Goal: Information Seeking & Learning: Learn about a topic

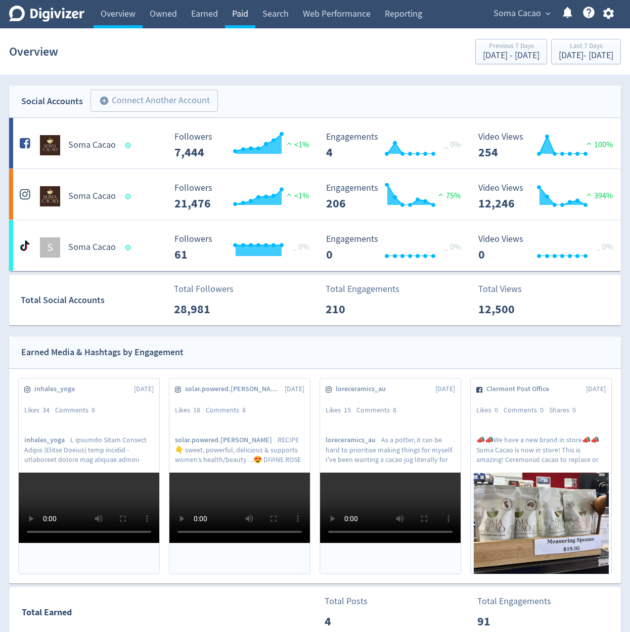
click at [250, 14] on link "Paid" at bounding box center [240, 14] width 30 height 28
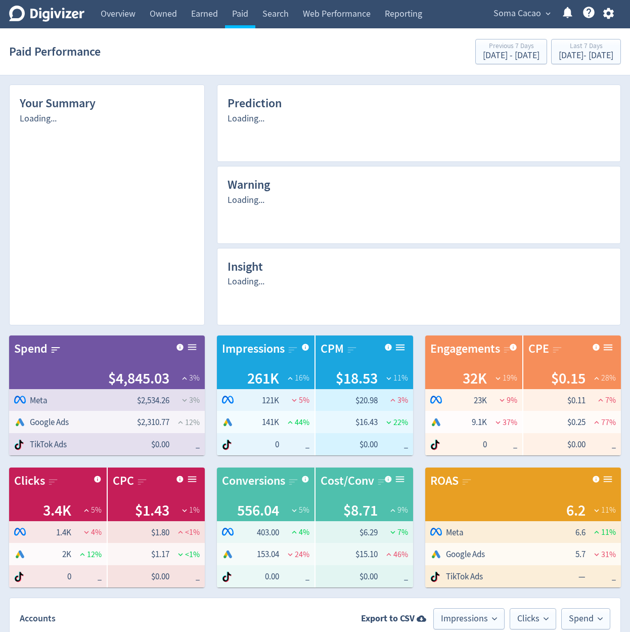
scroll to position [600, 0]
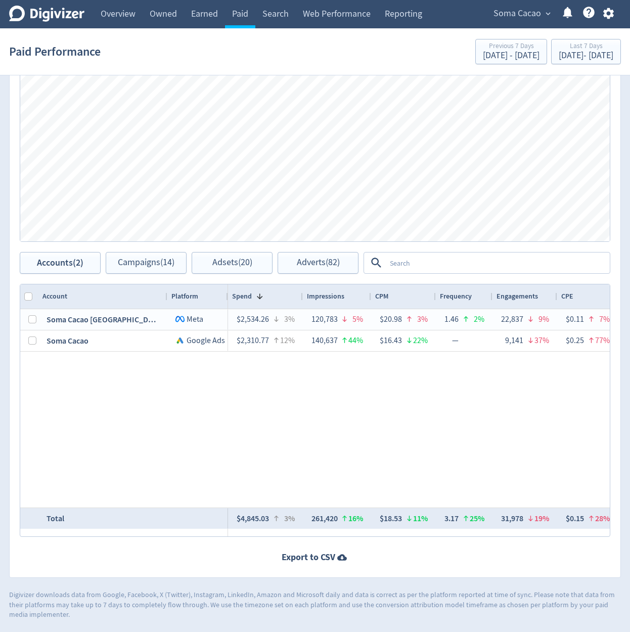
click at [527, 17] on span "Soma Cacao" at bounding box center [518, 14] width 48 height 16
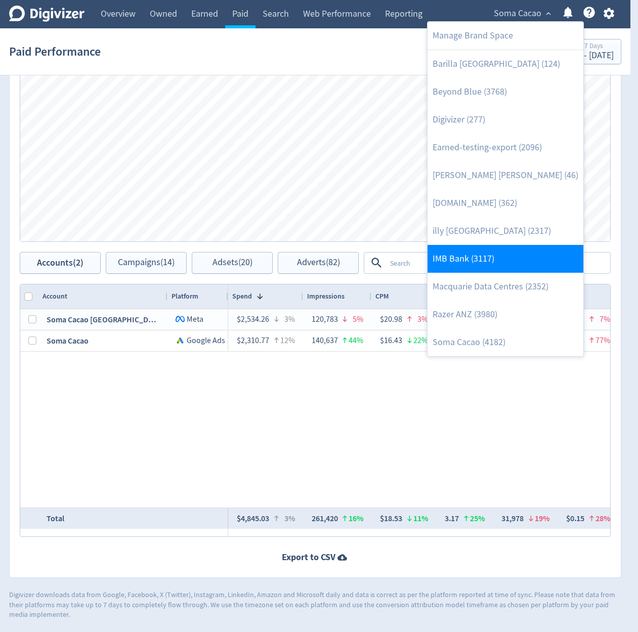
click at [484, 263] on link "IMB Bank (3117)" at bounding box center [505, 259] width 156 height 28
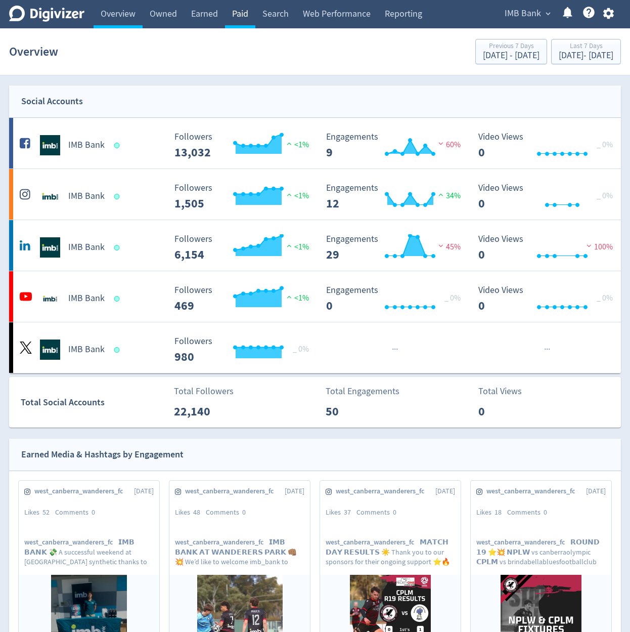
click at [247, 22] on link "Paid" at bounding box center [240, 14] width 30 height 28
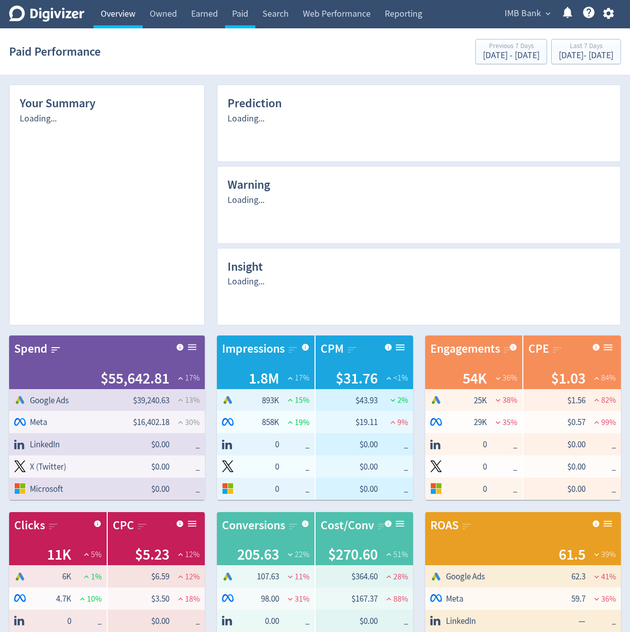
scroll to position [688, 0]
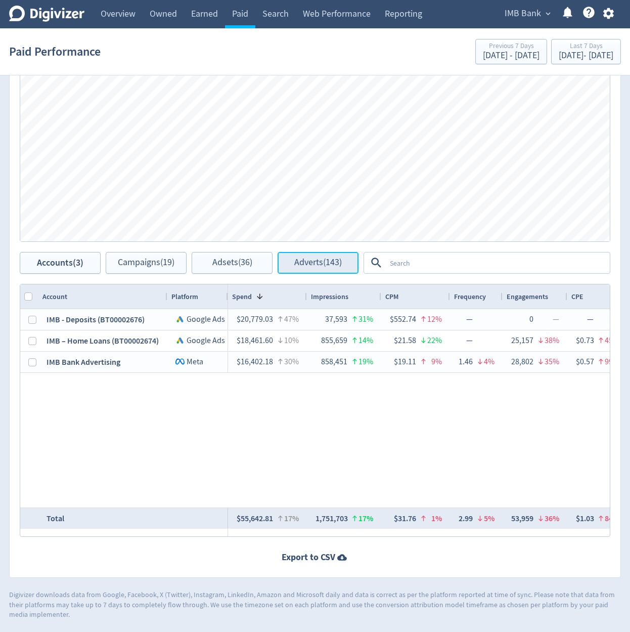
click at [336, 262] on span "Adverts (143)" at bounding box center [318, 263] width 48 height 10
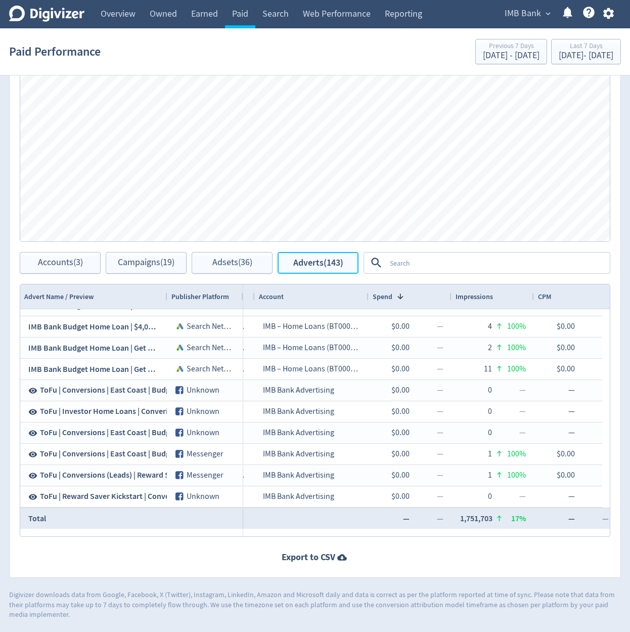
scroll to position [0, 236]
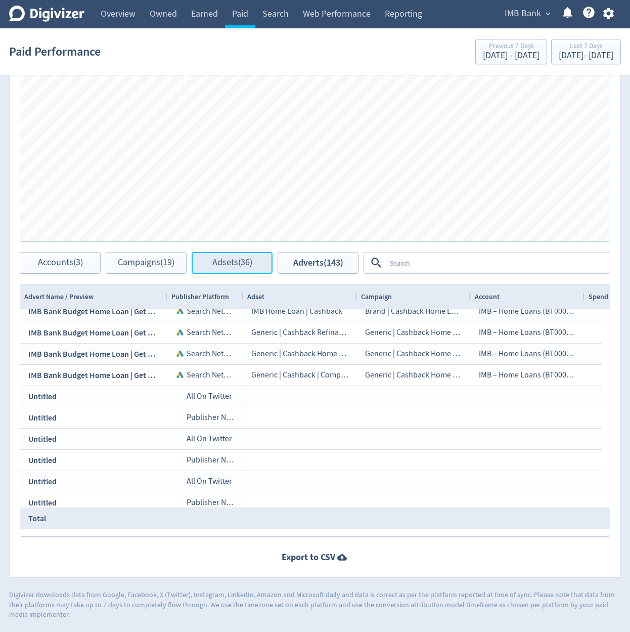
click at [246, 272] on button "Adsets (36)" at bounding box center [232, 263] width 81 height 22
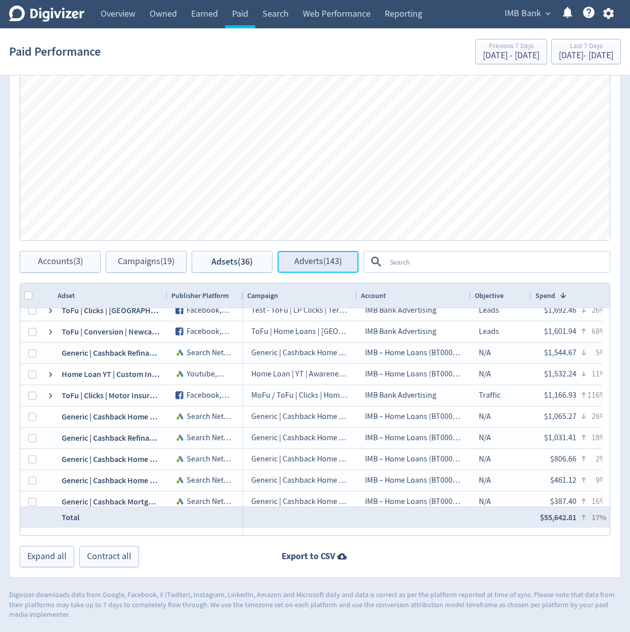
click at [332, 268] on button "Adverts (143)" at bounding box center [318, 262] width 81 height 22
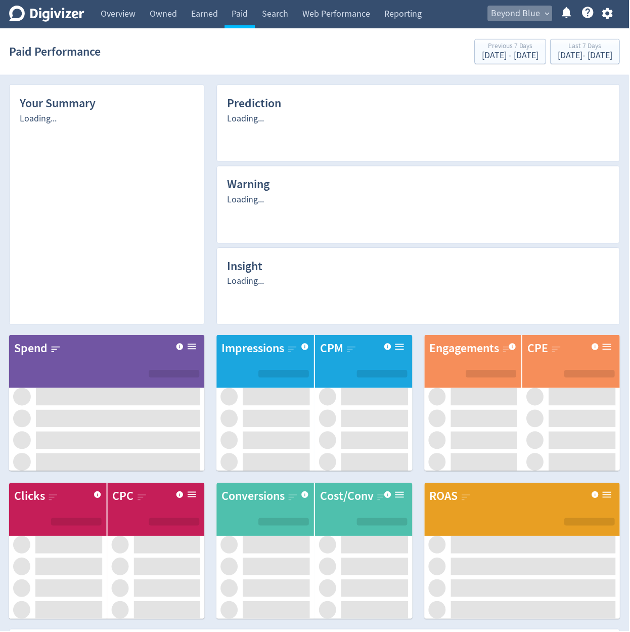
click at [520, 18] on span "Beyond Blue" at bounding box center [516, 14] width 49 height 16
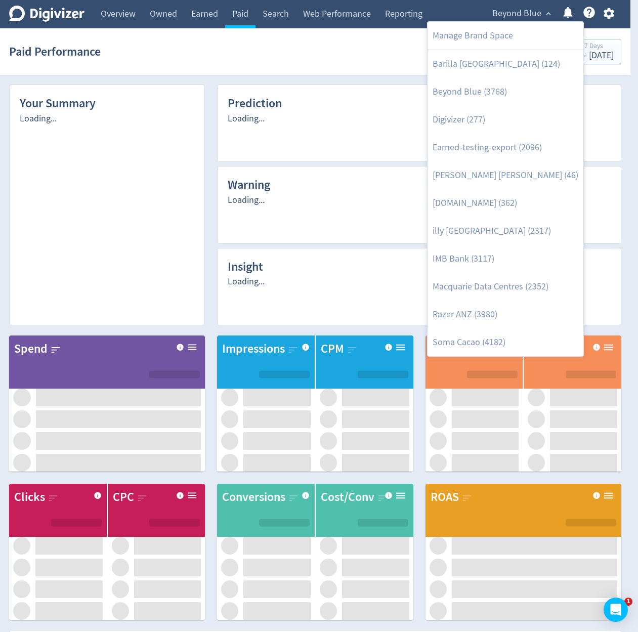
click at [463, 20] on div at bounding box center [319, 316] width 638 height 632
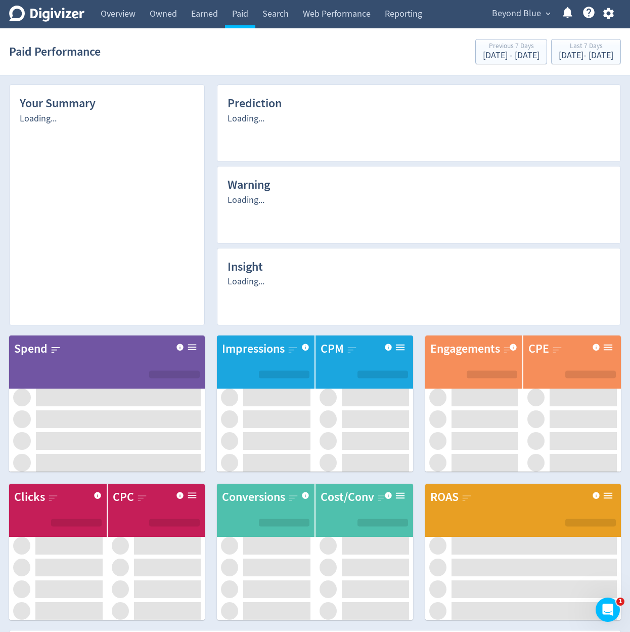
scroll to position [104, 0]
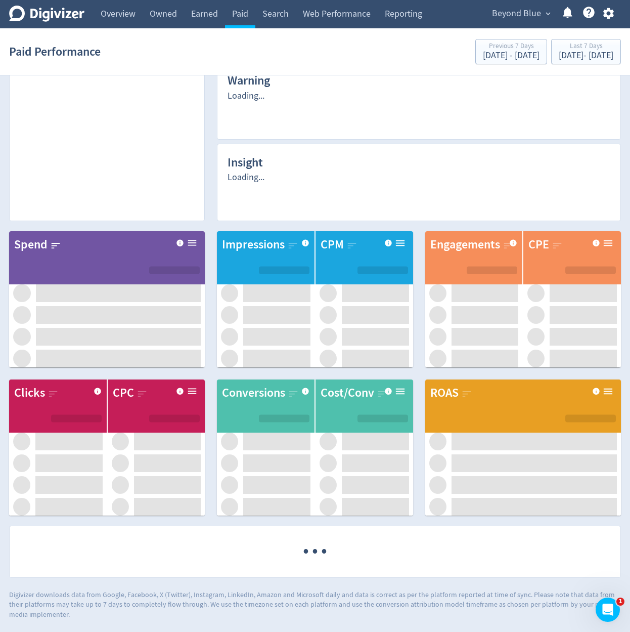
click at [360, 60] on div "Paid Performance Previous 7 Days [DATE] - [DATE] Last 7 Days [DATE] - [DATE]" at bounding box center [315, 51] width 612 height 32
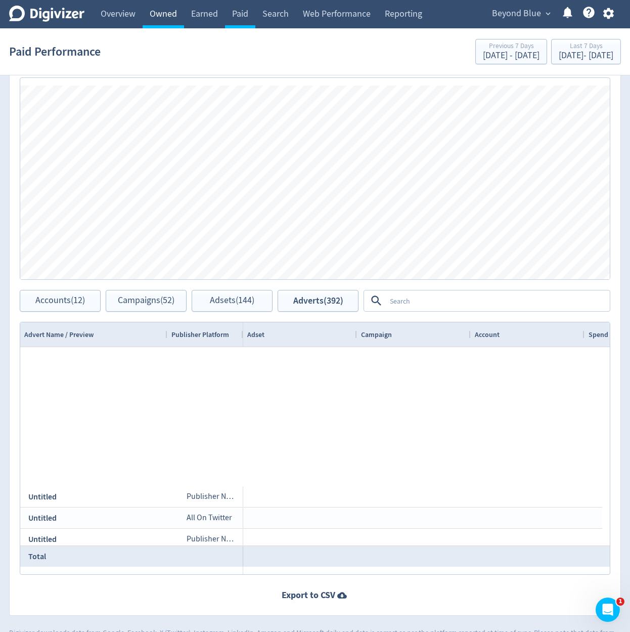
scroll to position [11205, 0]
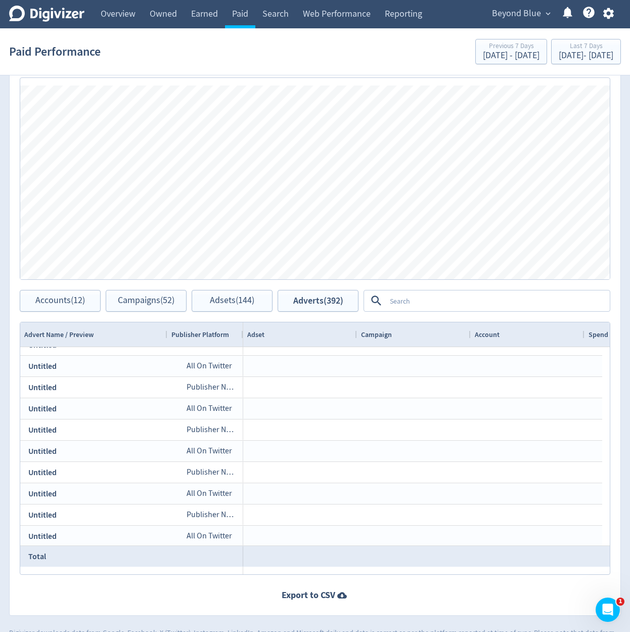
click at [453, 305] on textarea at bounding box center [497, 300] width 223 height 19
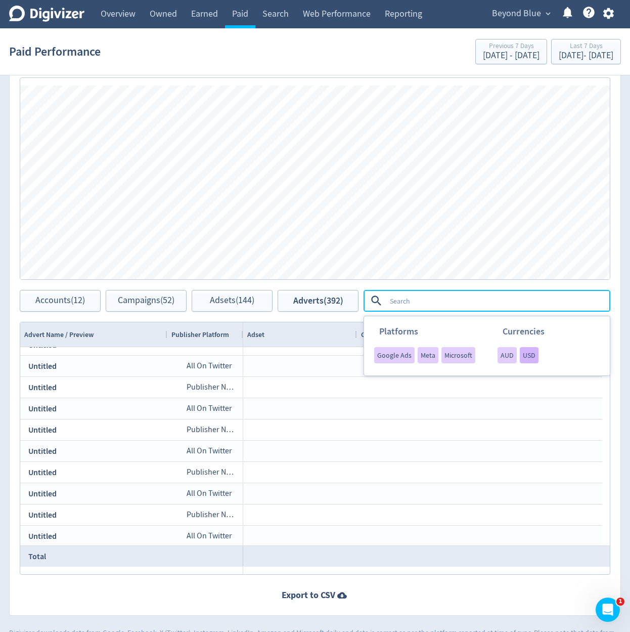
click at [524, 356] on span "USD" at bounding box center [529, 354] width 13 height 7
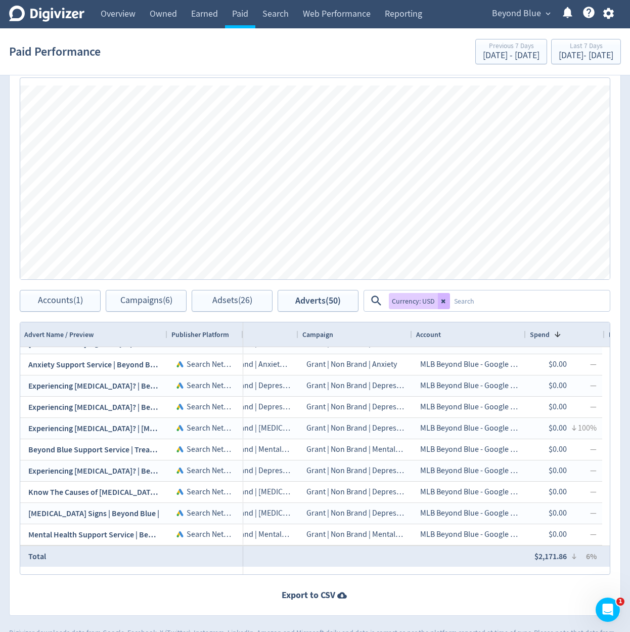
scroll to position [0, 0]
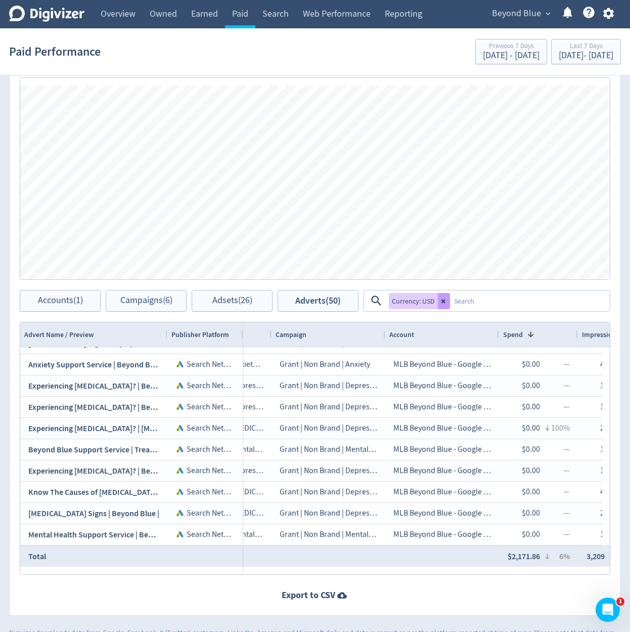
click at [444, 301] on icon at bounding box center [444, 301] width 6 height 6
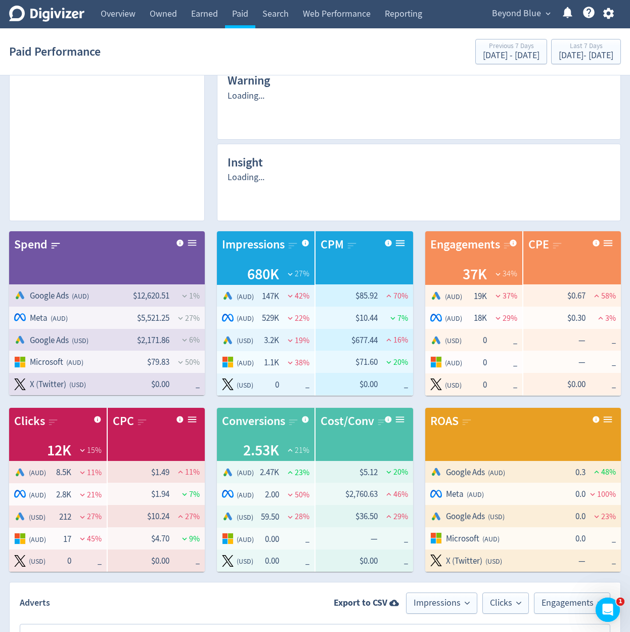
scroll to position [688, 0]
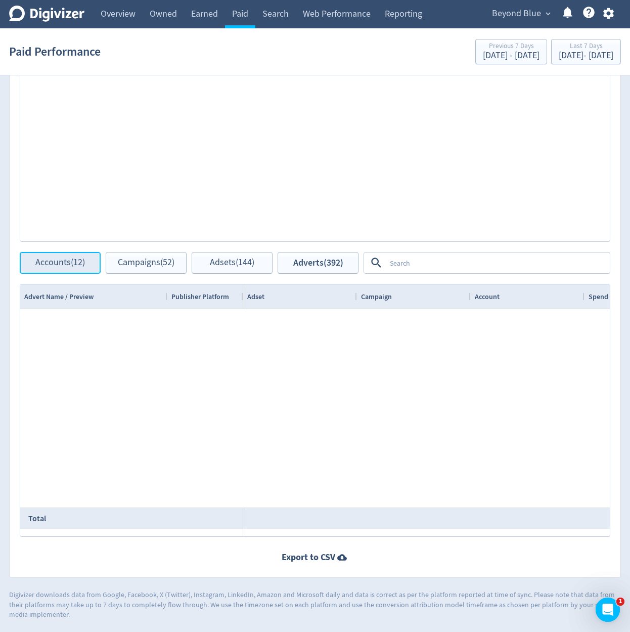
click at [77, 265] on span "Accounts (12)" at bounding box center [60, 263] width 50 height 10
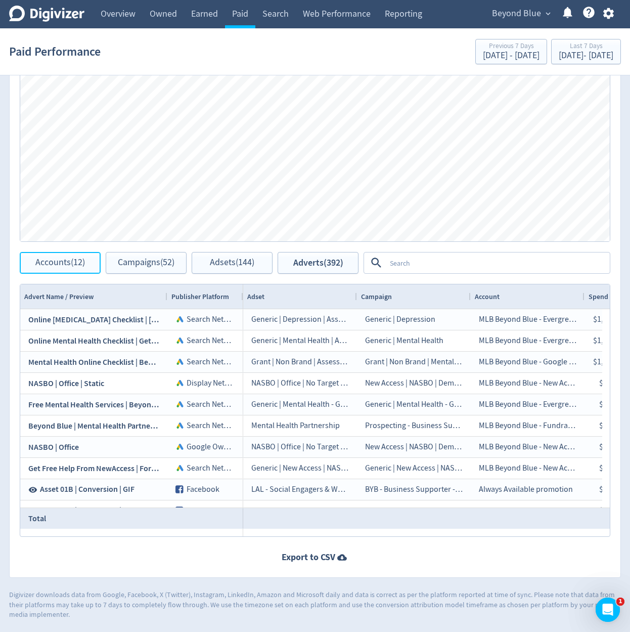
click at [80, 268] on button "Accounts (12)" at bounding box center [60, 263] width 81 height 22
click at [283, 295] on div "Adset" at bounding box center [300, 296] width 106 height 19
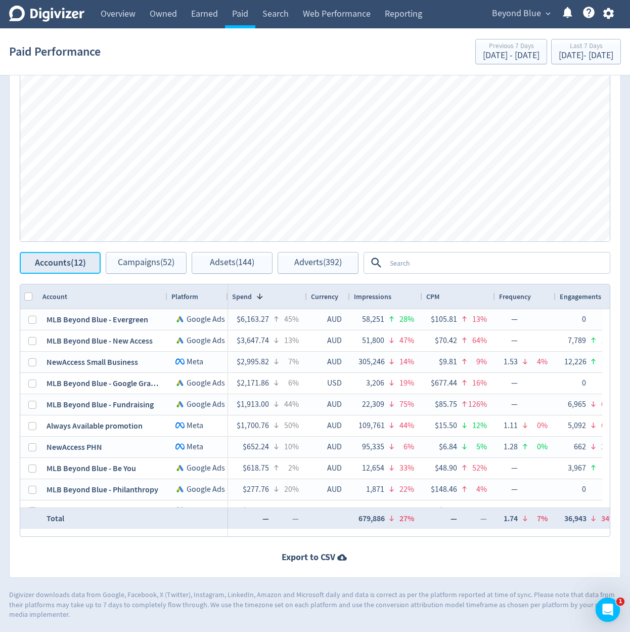
click at [80, 266] on span "Accounts (12)" at bounding box center [60, 263] width 51 height 10
click at [319, 293] on span "Currency" at bounding box center [324, 297] width 27 height 10
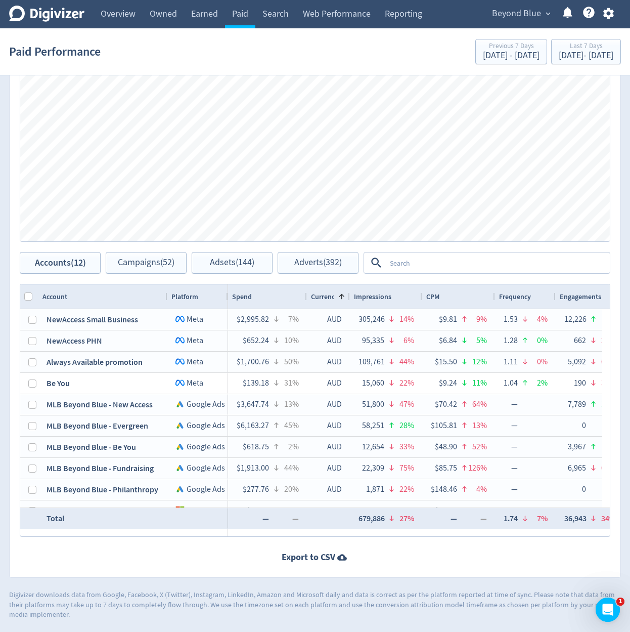
click at [284, 297] on div "Spend" at bounding box center [267, 296] width 71 height 19
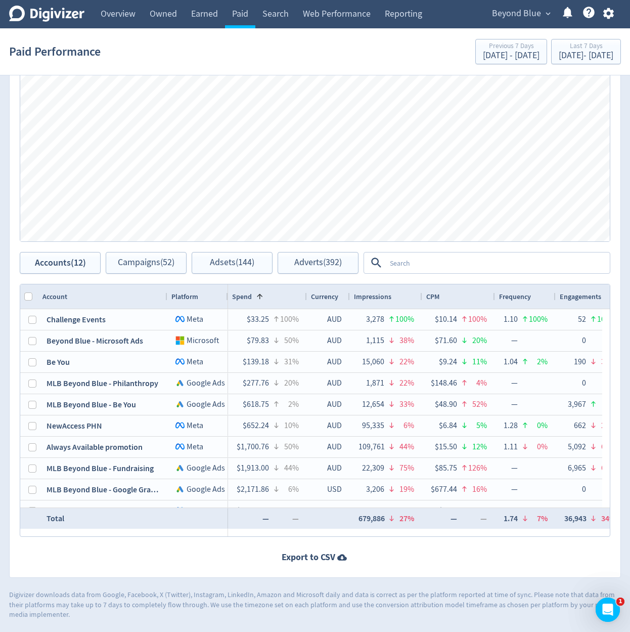
click at [283, 296] on div "Spend 1" at bounding box center [267, 296] width 71 height 19
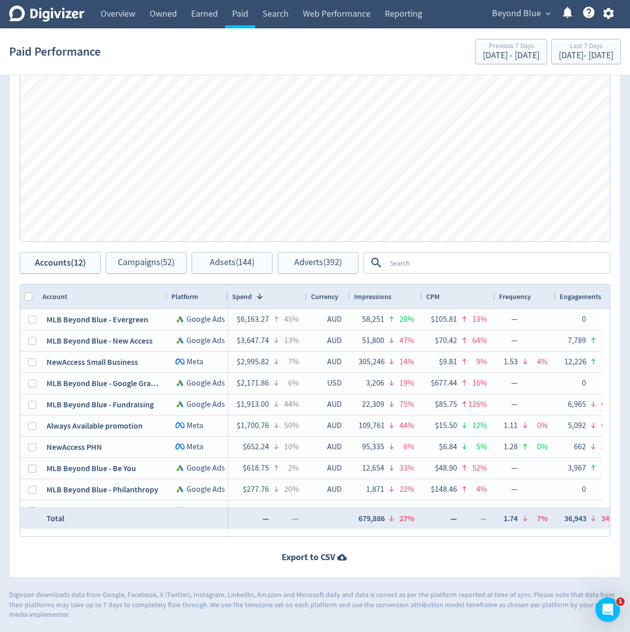
click at [283, 296] on div "Spend 1" at bounding box center [267, 296] width 71 height 19
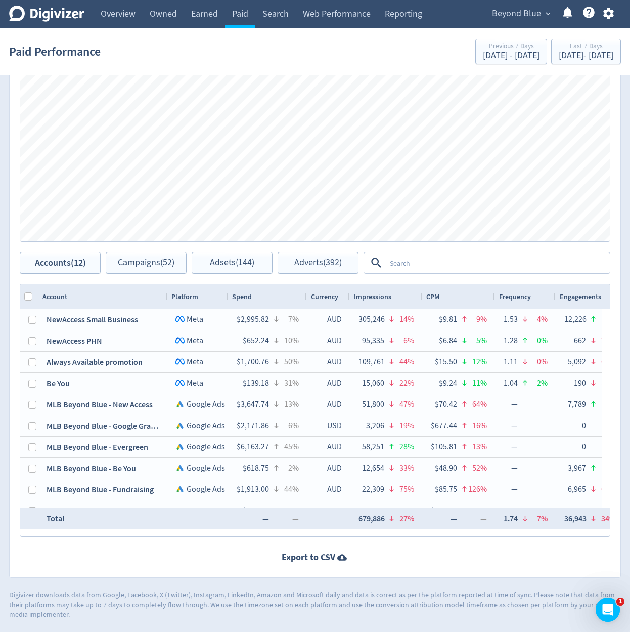
click at [316, 293] on span "Currency" at bounding box center [324, 297] width 27 height 10
click at [378, 294] on span "Impressions" at bounding box center [372, 297] width 37 height 10
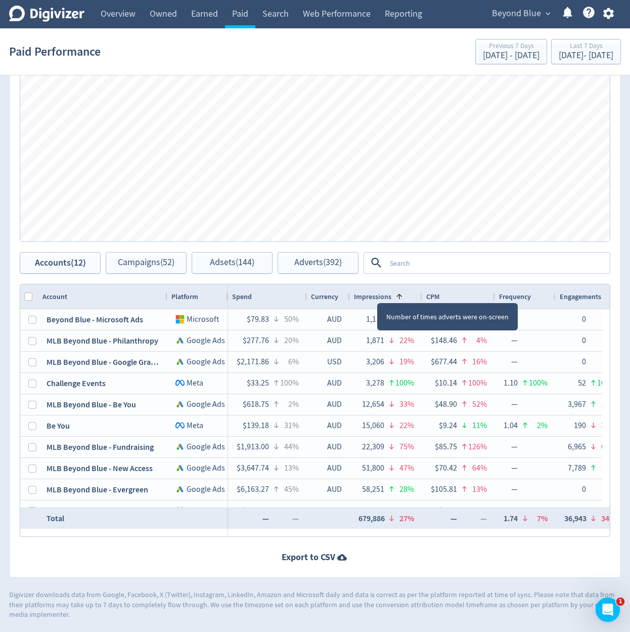
click at [332, 296] on span "Currency" at bounding box center [324, 297] width 27 height 10
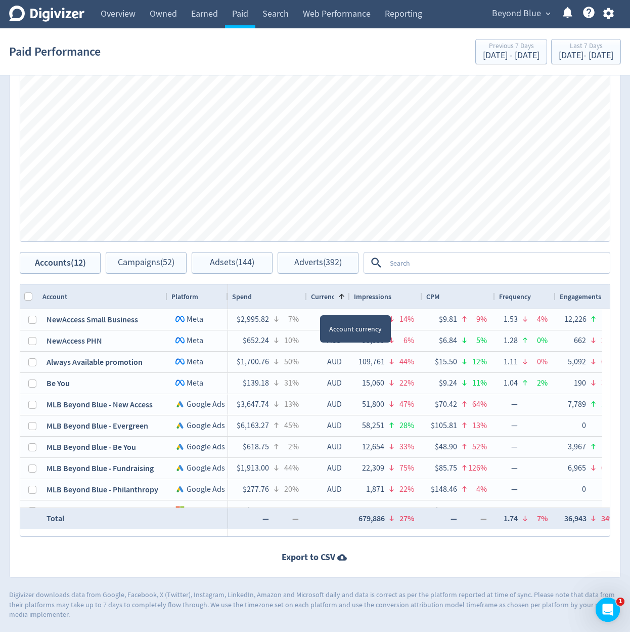
click at [326, 293] on span "Currency" at bounding box center [324, 297] width 27 height 10
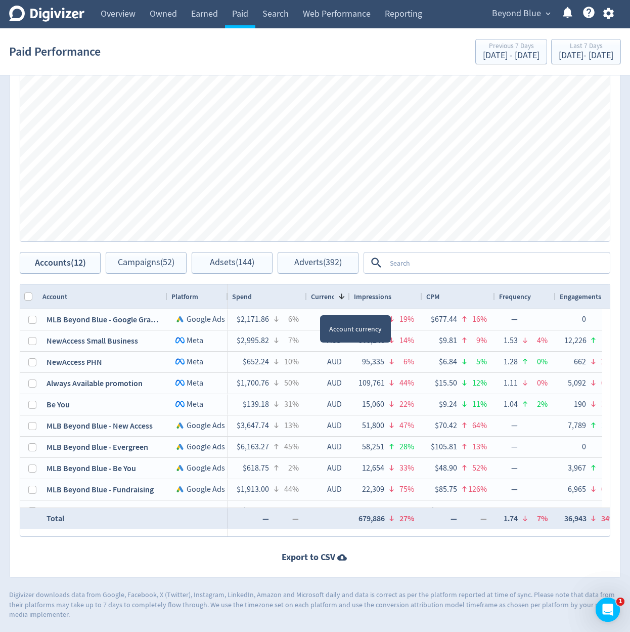
click at [326, 293] on span "Currency" at bounding box center [324, 297] width 27 height 10
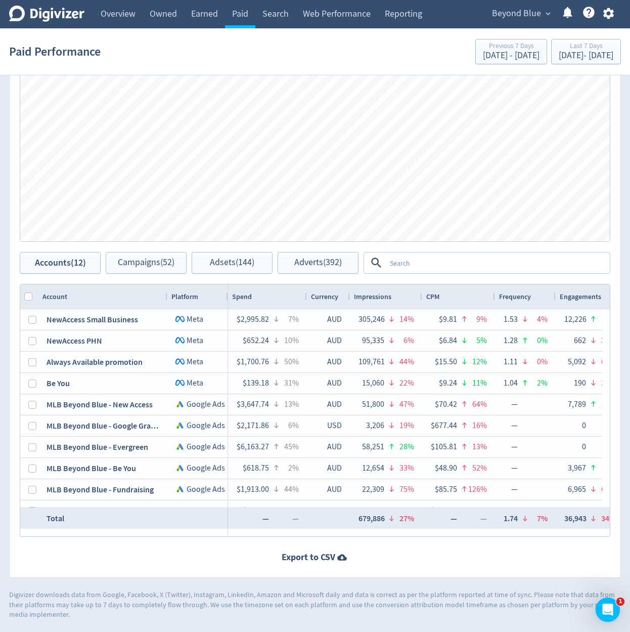
click at [378, 293] on span "Impressions" at bounding box center [372, 297] width 37 height 10
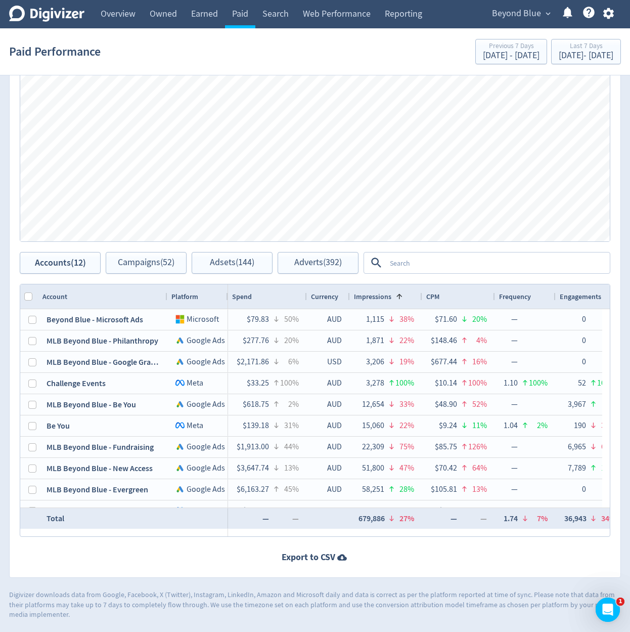
click at [440, 292] on div "CPM" at bounding box center [458, 296] width 65 height 19
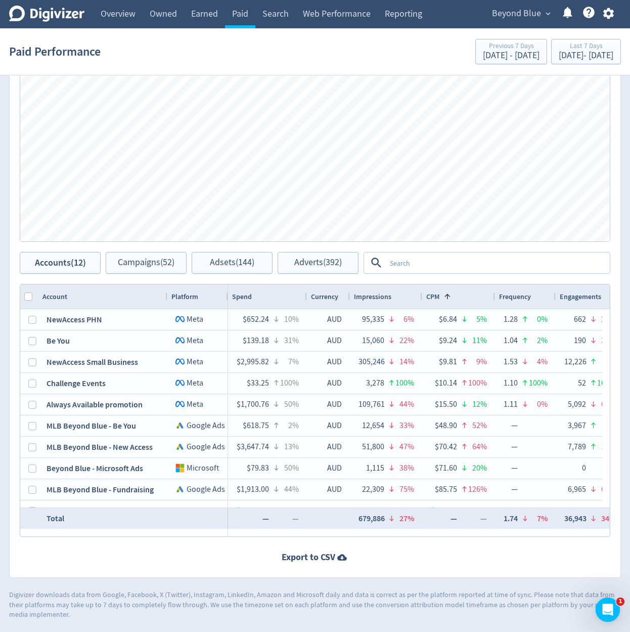
click at [527, 294] on span "Frequency" at bounding box center [515, 297] width 32 height 10
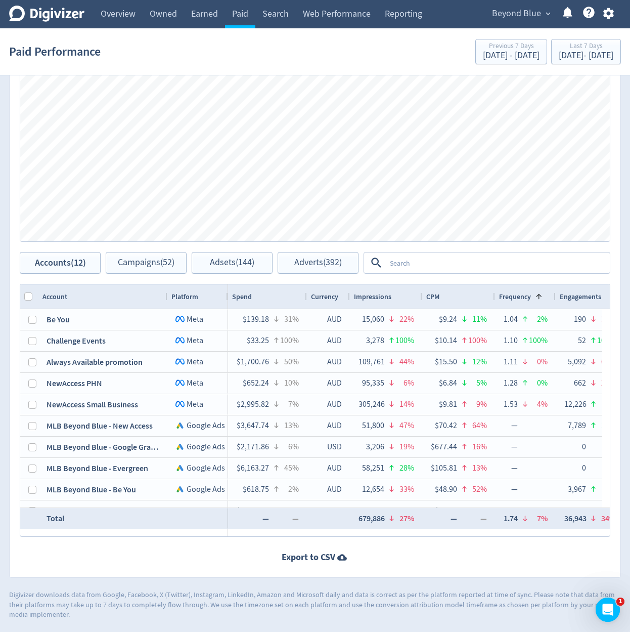
click at [465, 295] on div "CPM" at bounding box center [458, 296] width 65 height 19
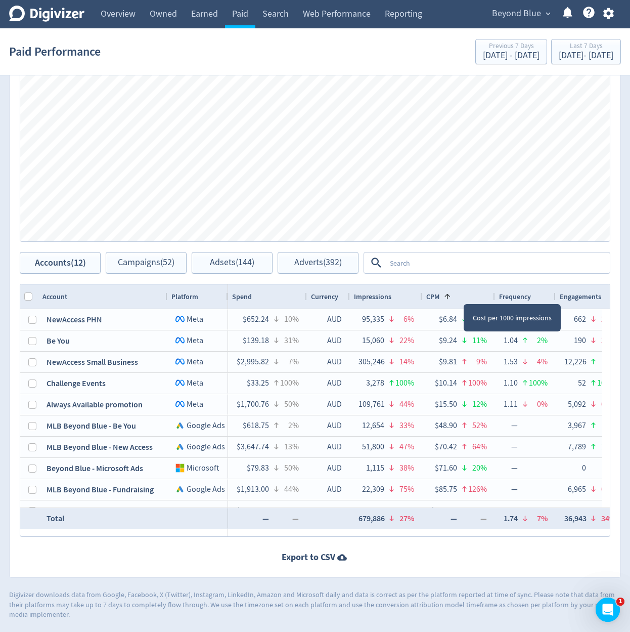
click at [382, 295] on span "Impressions" at bounding box center [372, 297] width 37 height 10
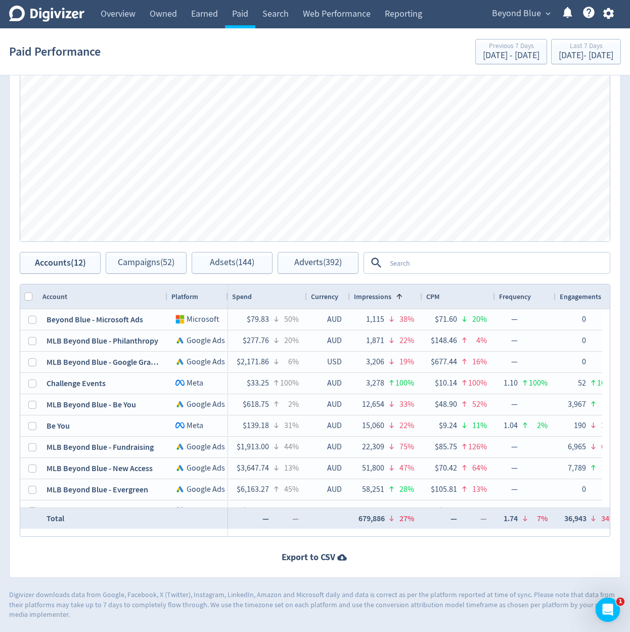
click at [378, 295] on span "Impressions" at bounding box center [372, 297] width 37 height 10
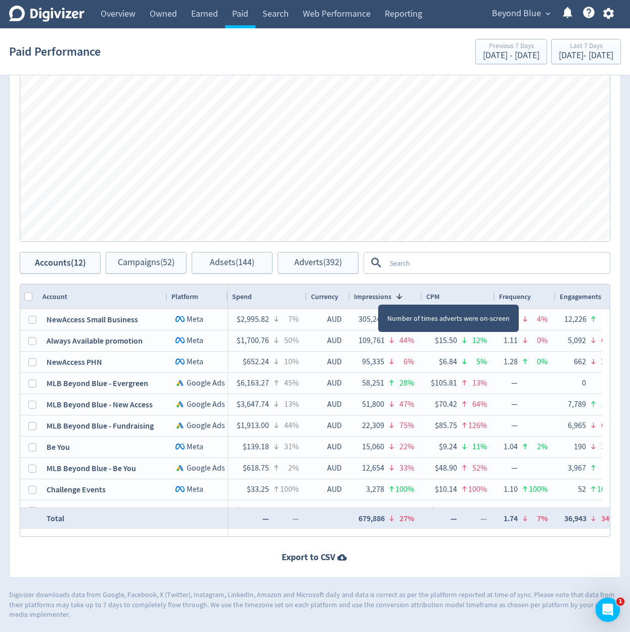
click at [371, 296] on span "Impressions" at bounding box center [372, 297] width 37 height 10
